Goal: Find specific page/section: Find specific page/section

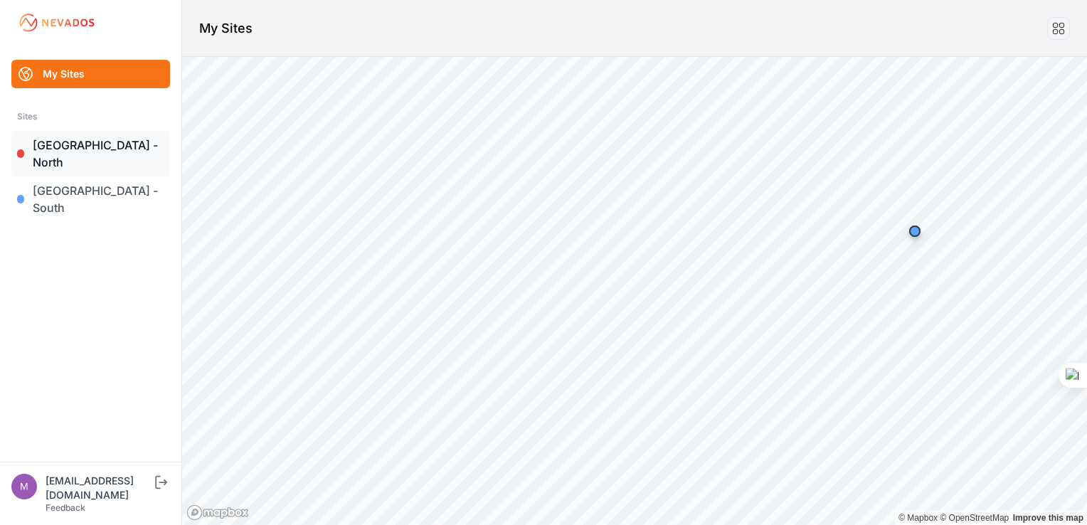
click at [94, 149] on link "[GEOGRAPHIC_DATA] - North" at bounding box center [90, 154] width 159 height 46
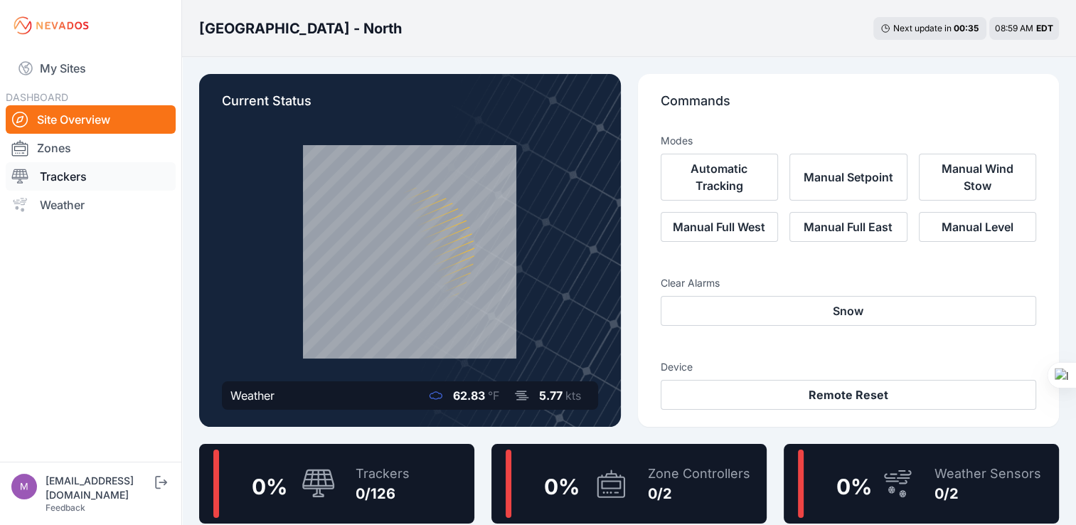
click at [80, 179] on link "Trackers" at bounding box center [91, 176] width 170 height 28
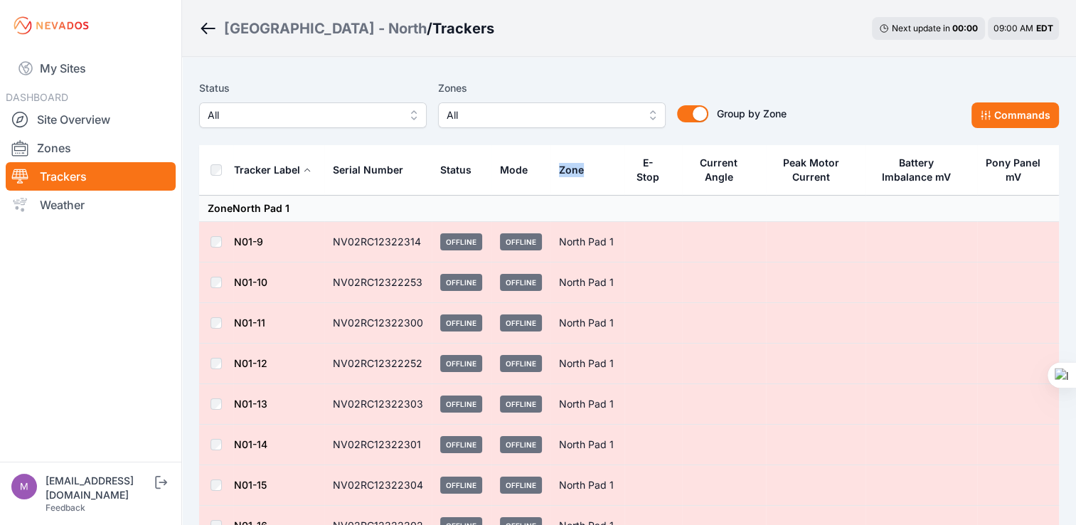
drag, startPoint x: 555, startPoint y: 147, endPoint x: 588, endPoint y: 166, distance: 38.3
click at [588, 166] on th "Zone" at bounding box center [588, 170] width 74 height 51
drag, startPoint x: 588, startPoint y: 166, endPoint x: 642, endPoint y: 161, distance: 54.4
click at [642, 161] on div "E-Stop" at bounding box center [648, 170] width 30 height 28
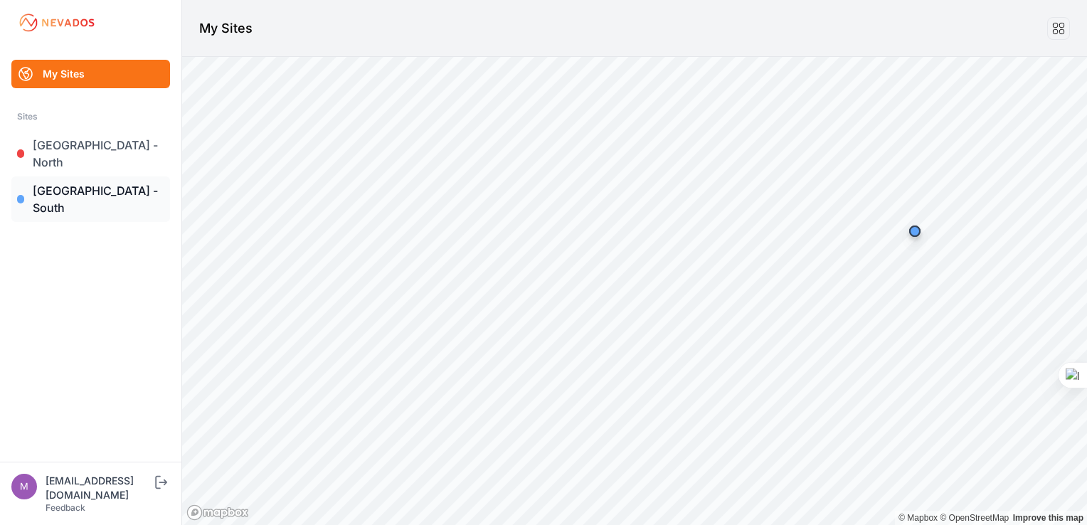
click at [93, 176] on link "[GEOGRAPHIC_DATA] - South" at bounding box center [90, 199] width 159 height 46
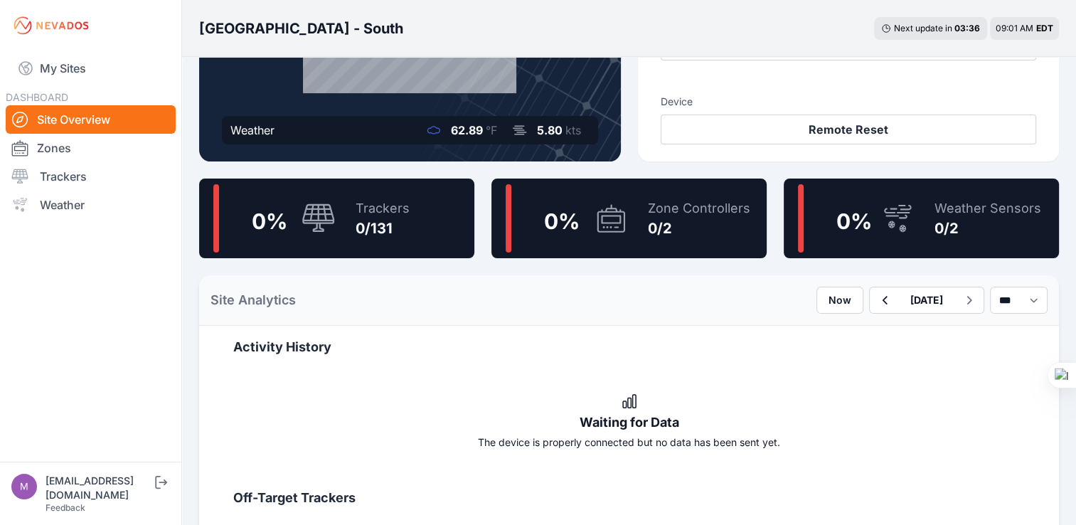
scroll to position [285, 0]
